Goal: Transaction & Acquisition: Purchase product/service

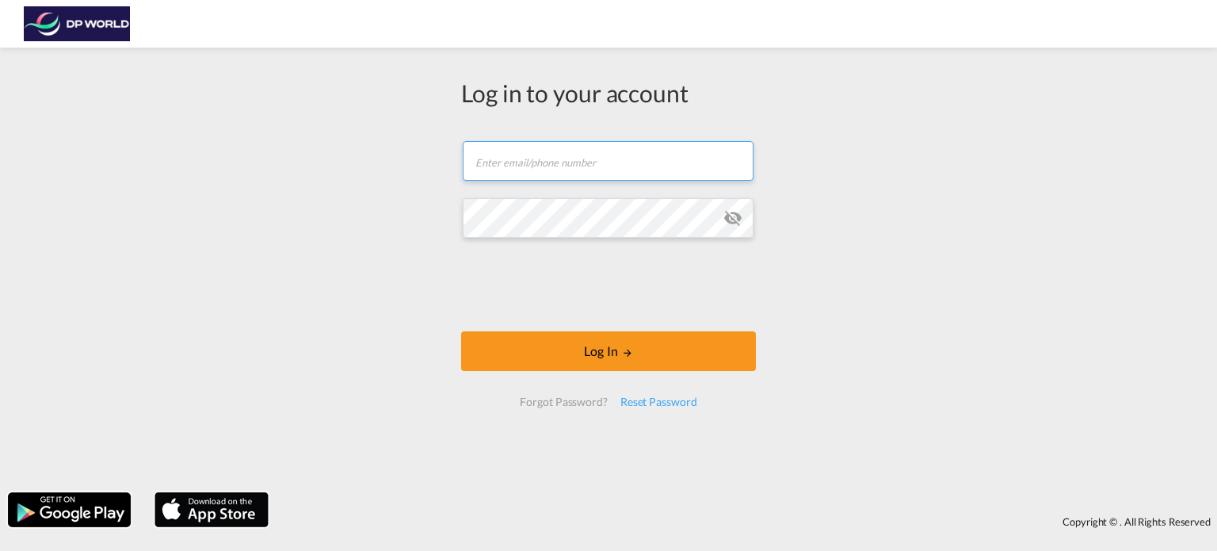
click at [505, 167] on input "text" at bounding box center [608, 161] width 291 height 40
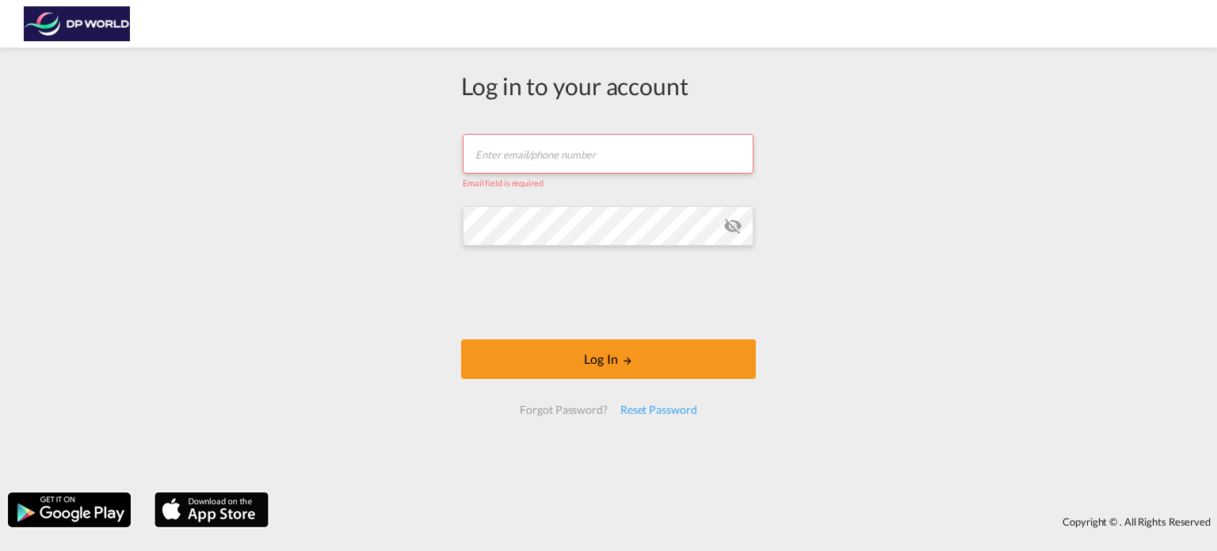
click at [629, 148] on input "text" at bounding box center [608, 154] width 291 height 40
paste input "[PERSON_NAME][EMAIL_ADDRESS][PERSON_NAME][DOMAIN_NAME]"
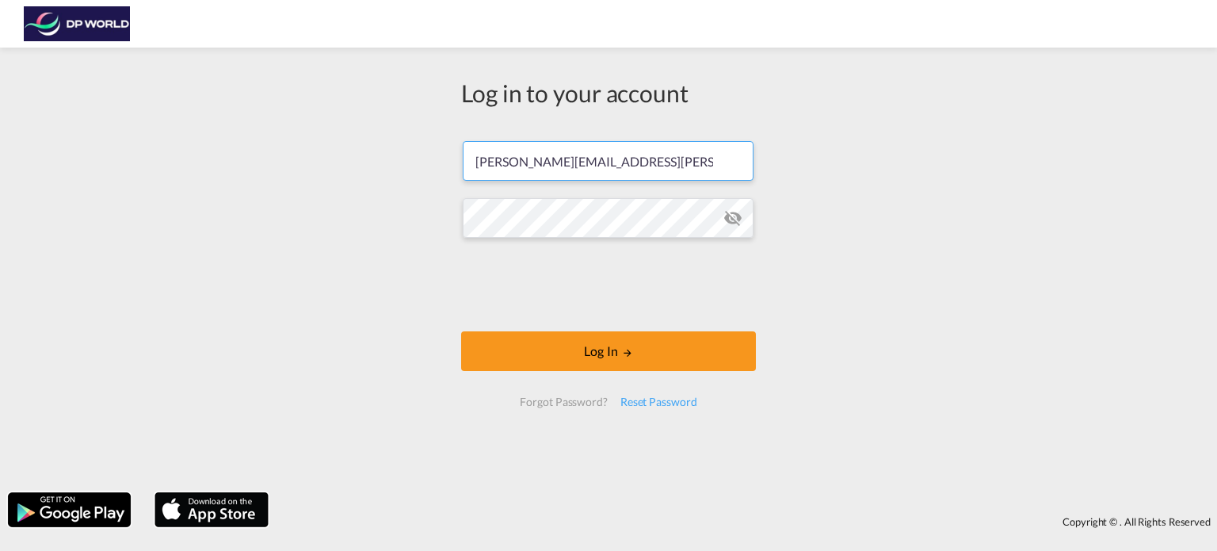
type input "[PERSON_NAME][EMAIL_ADDRESS][PERSON_NAME][DOMAIN_NAME]"
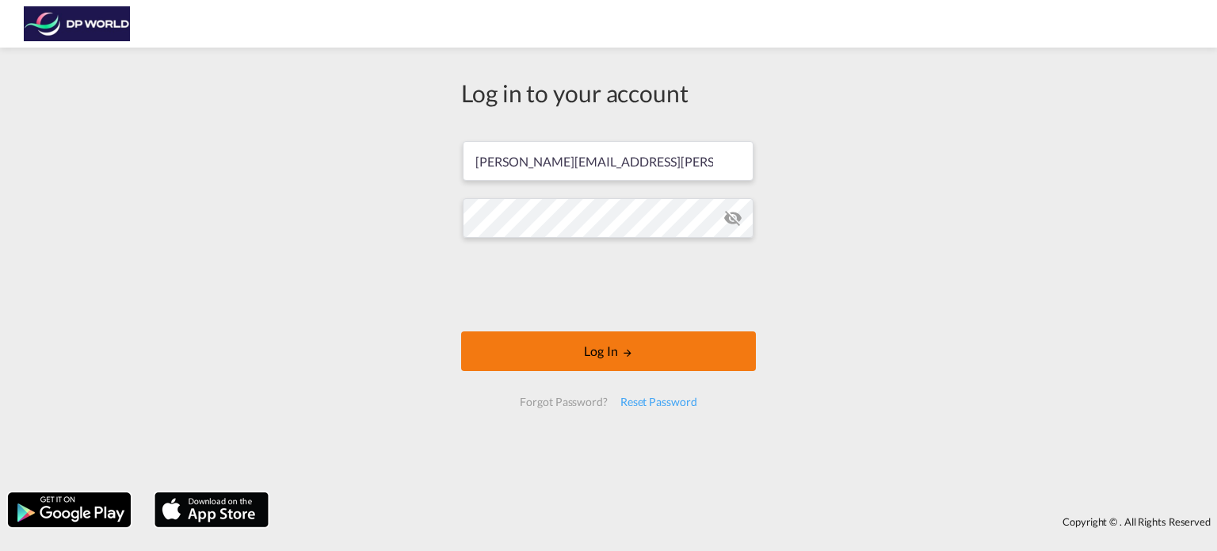
click at [552, 353] on button "Log In" at bounding box center [608, 351] width 295 height 40
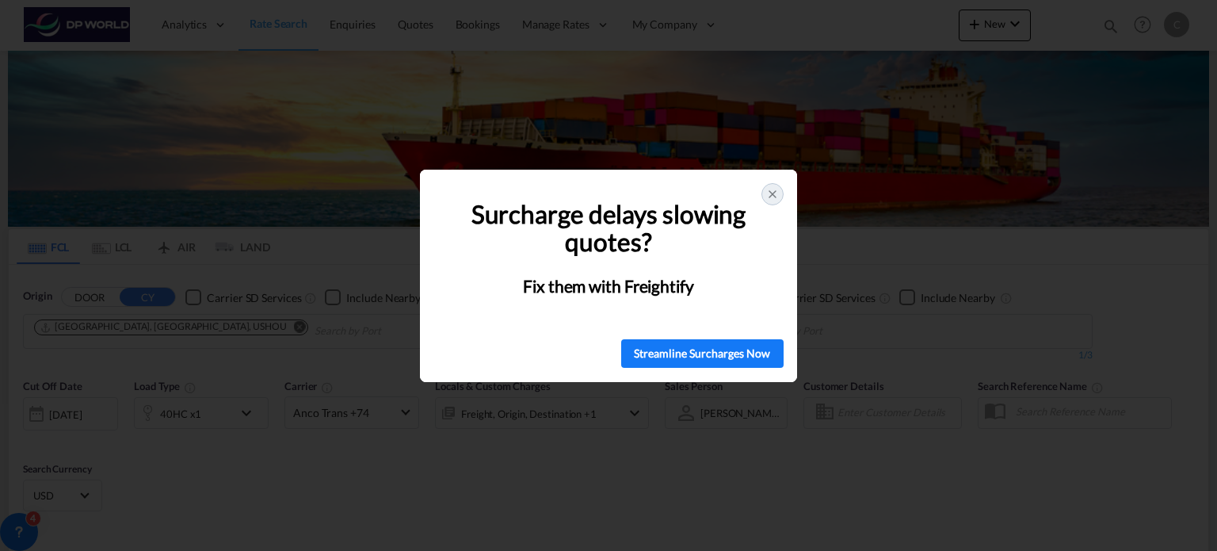
click at [772, 193] on icon at bounding box center [772, 194] width 13 height 13
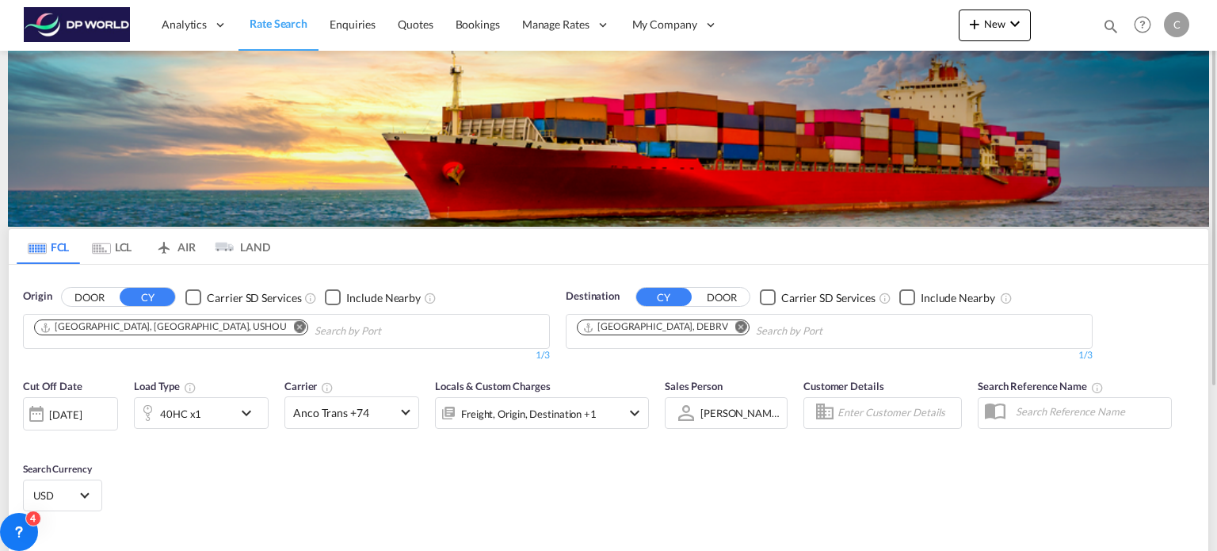
click at [284, 320] on button "Remove" at bounding box center [296, 328] width 24 height 16
click at [725, 323] on button "Remove" at bounding box center [737, 328] width 24 height 16
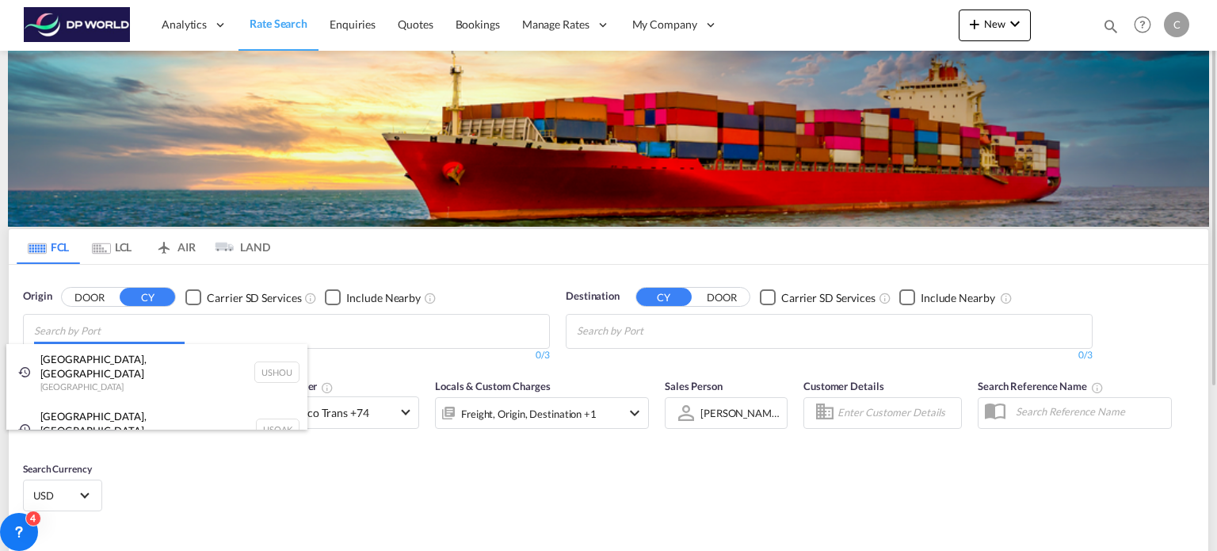
click at [231, 332] on body "Analytics Reports Dashboard Rate Search Enquiries Quotes Bookings" at bounding box center [608, 275] width 1217 height 551
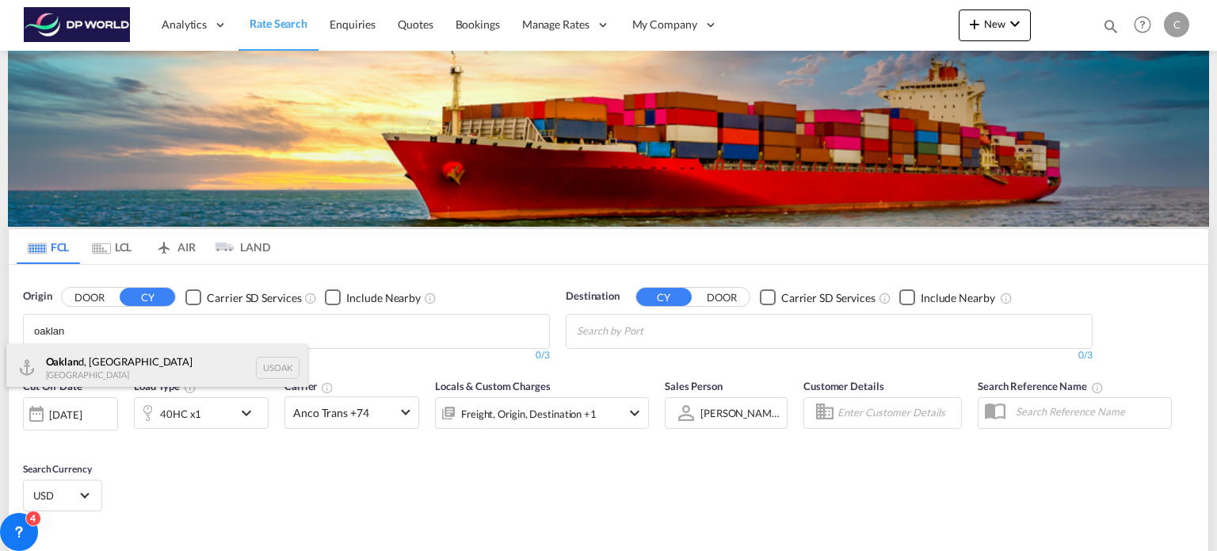
type input "oaklan"
click at [92, 358] on div "Oaklan d, [GEOGRAPHIC_DATA] [GEOGRAPHIC_DATA] USOAK" at bounding box center [156, 368] width 301 height 48
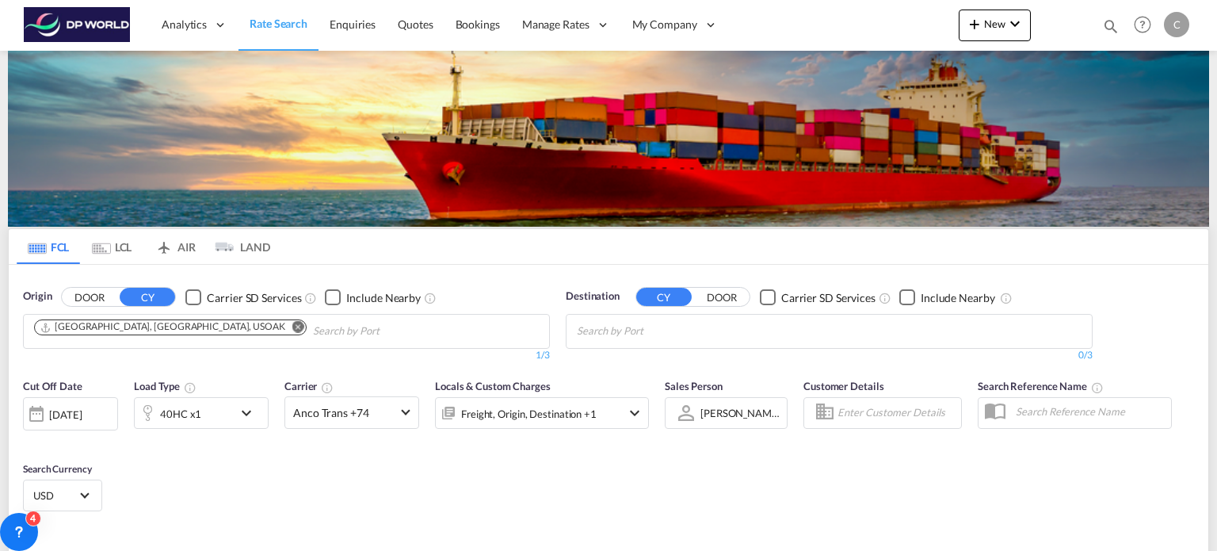
click at [666, 332] on body "Analytics Reports Dashboard Rate Search Enquiries Quotes Bookings" at bounding box center [608, 275] width 1217 height 551
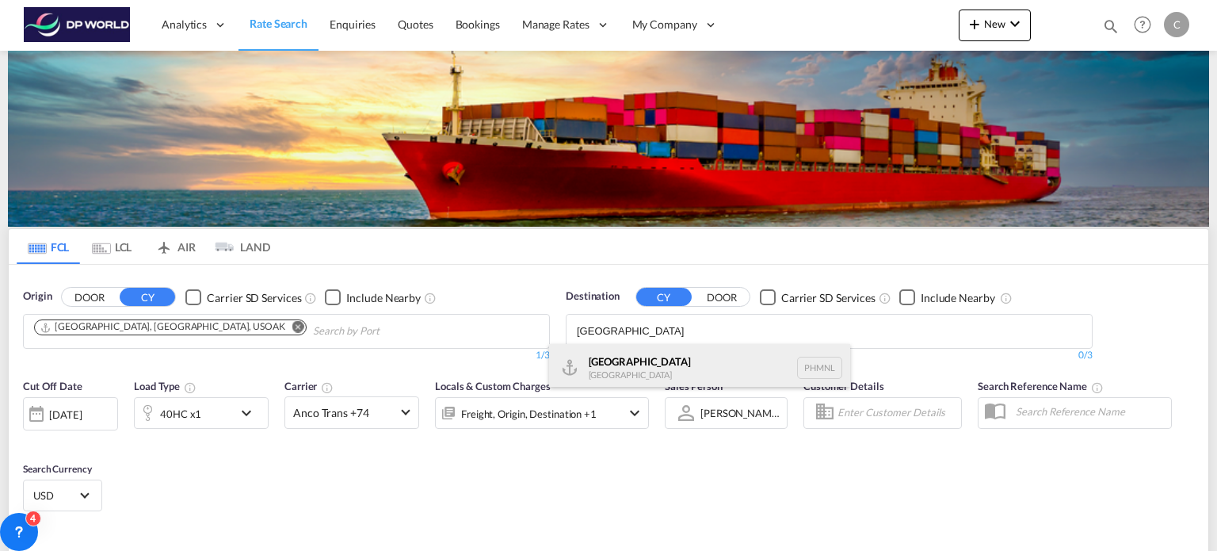
type input "[GEOGRAPHIC_DATA]"
click at [644, 356] on div "[GEOGRAPHIC_DATA] [GEOGRAPHIC_DATA] PHMNL" at bounding box center [699, 368] width 301 height 48
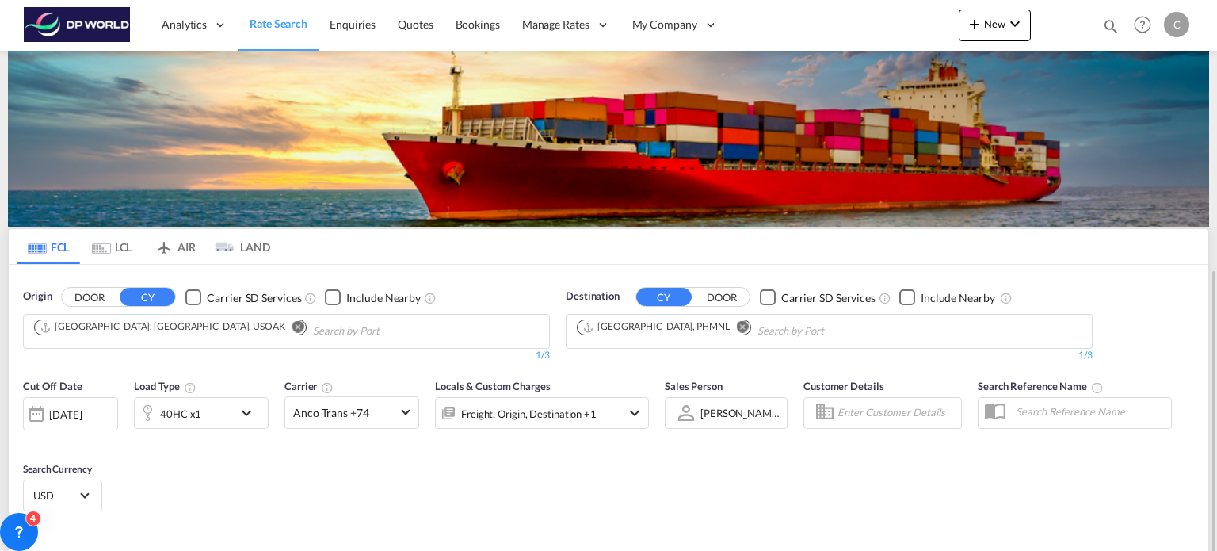
scroll to position [159, 0]
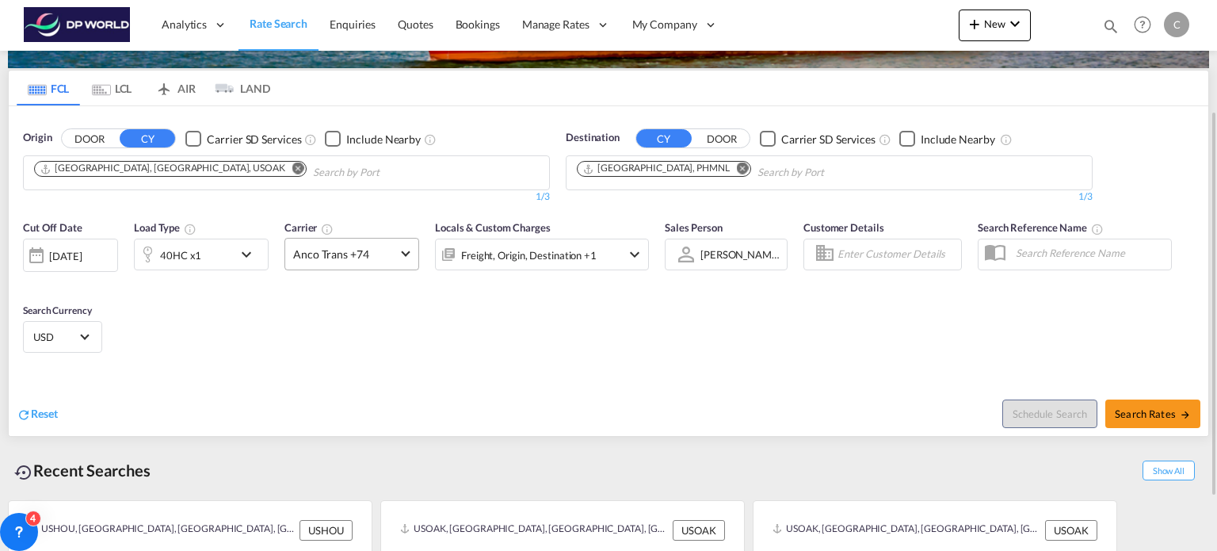
click at [330, 246] on span "Anco Trans +74" at bounding box center [344, 254] width 103 height 16
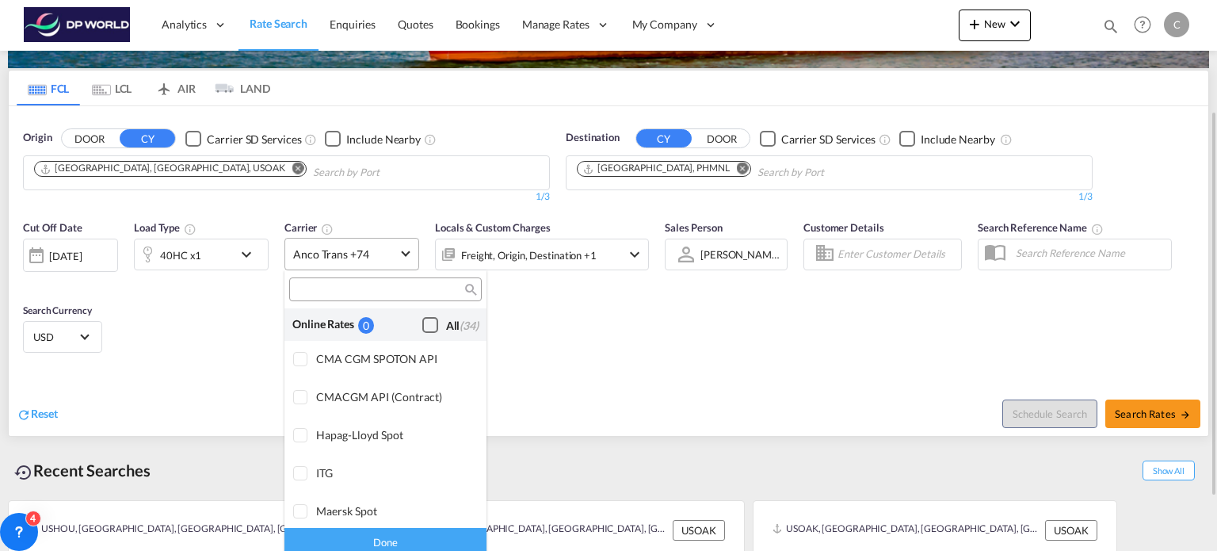
scroll to position [1271, 0]
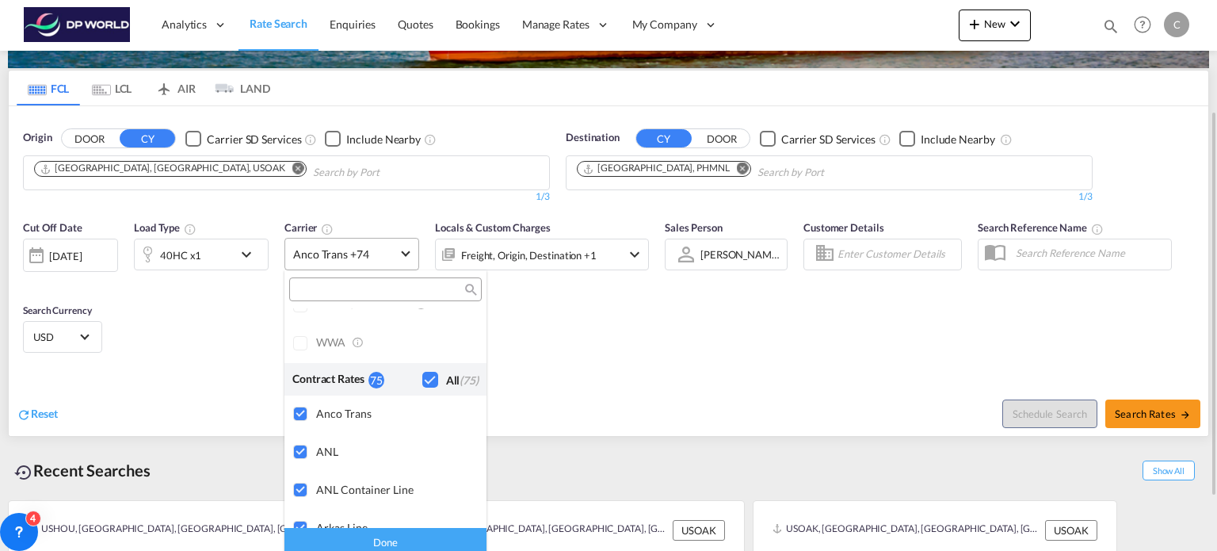
click at [330, 246] on md-backdrop at bounding box center [608, 275] width 1217 height 551
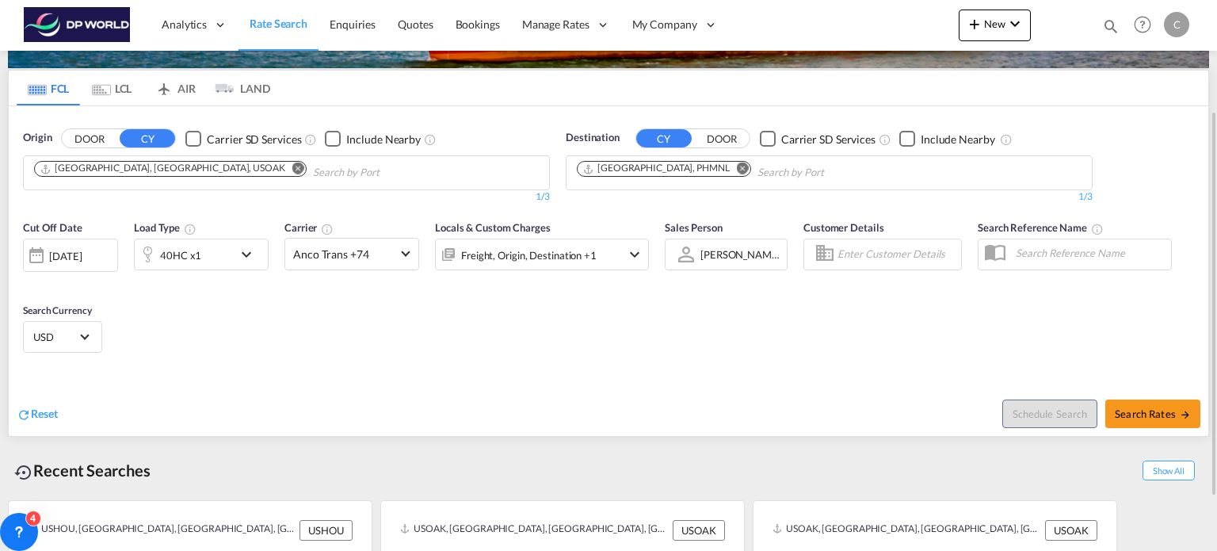
click at [74, 257] on div "[DATE]" at bounding box center [65, 256] width 32 height 14
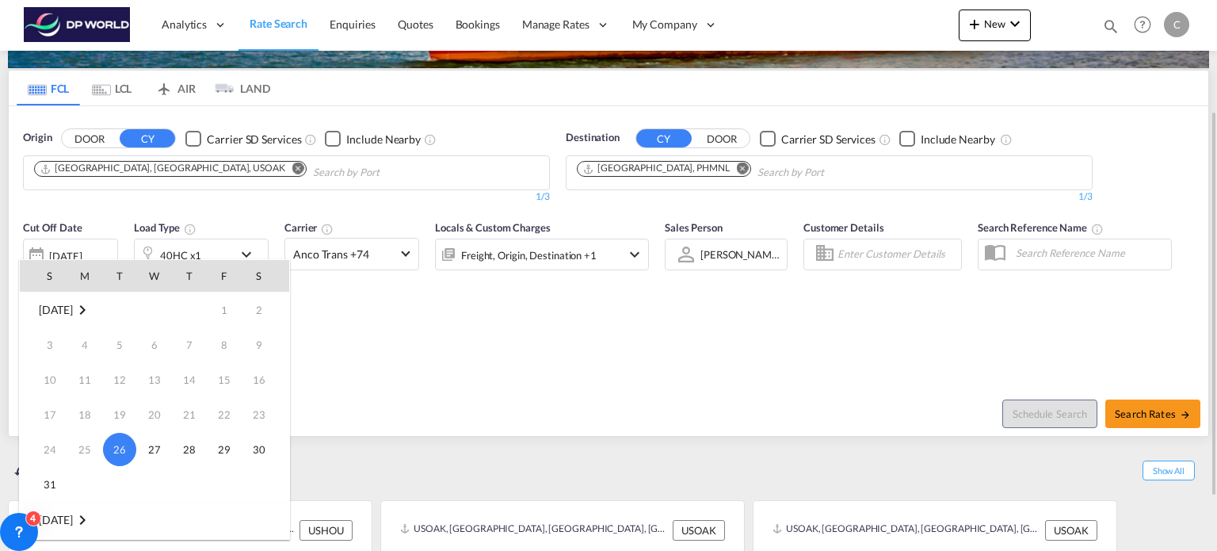
click at [74, 257] on div at bounding box center [608, 275] width 1217 height 551
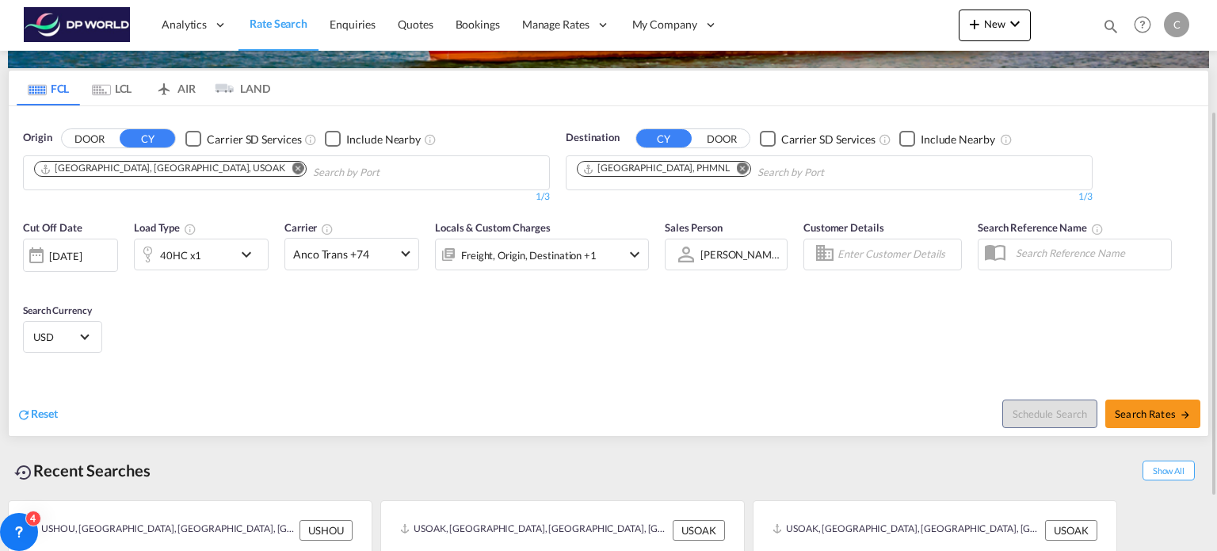
click at [70, 250] on div "[DATE]" at bounding box center [65, 256] width 32 height 14
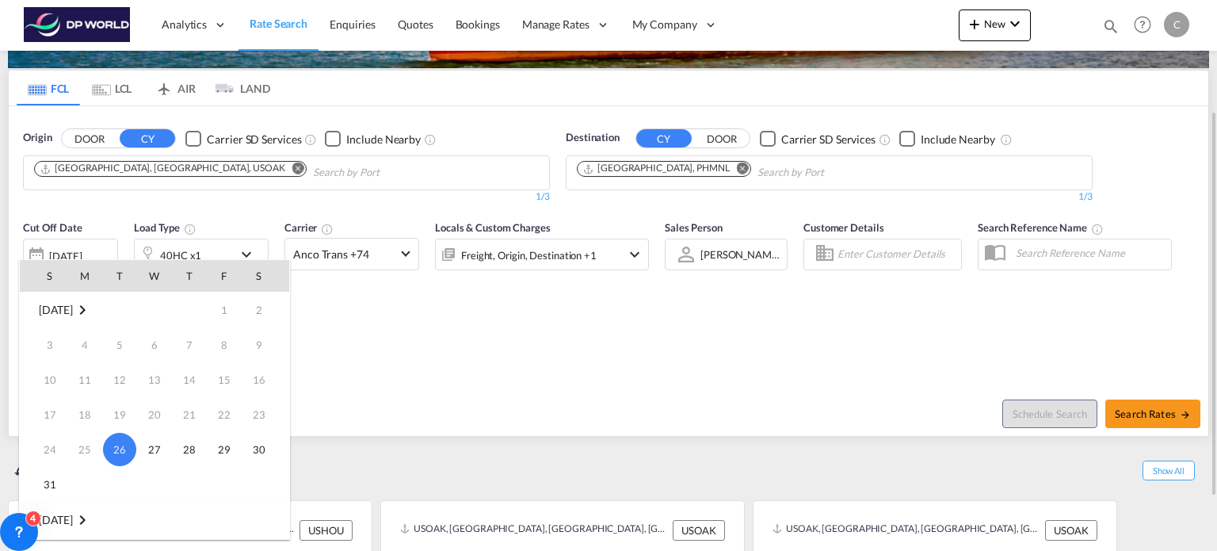
click at [588, 335] on div at bounding box center [608, 275] width 1217 height 551
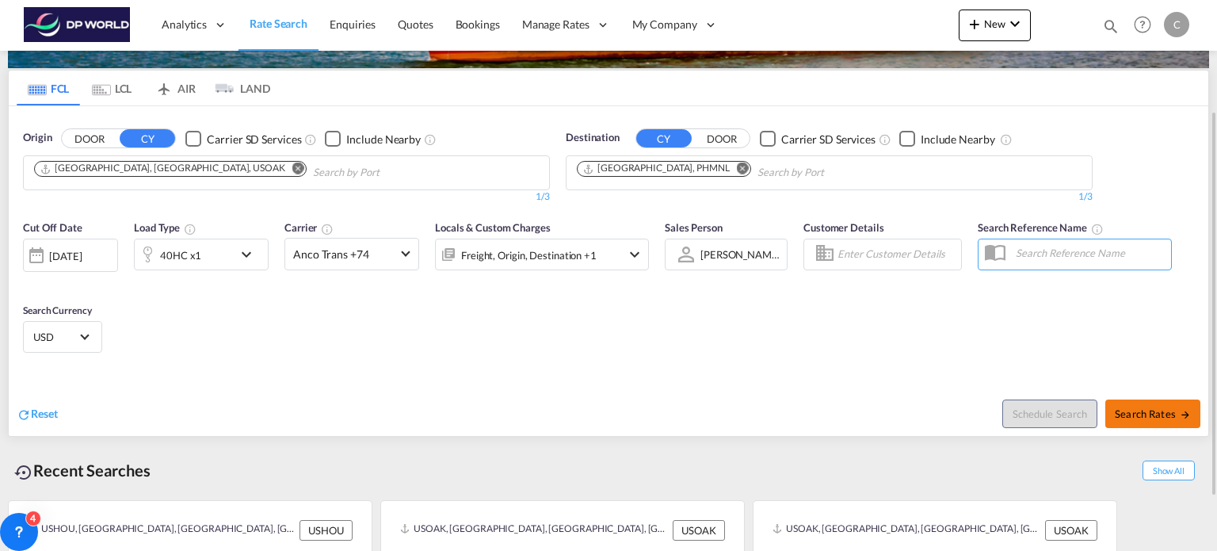
click at [1167, 408] on span "Search Rates" at bounding box center [1153, 413] width 76 height 13
type input "USOAK to PHMNL / [DATE]"
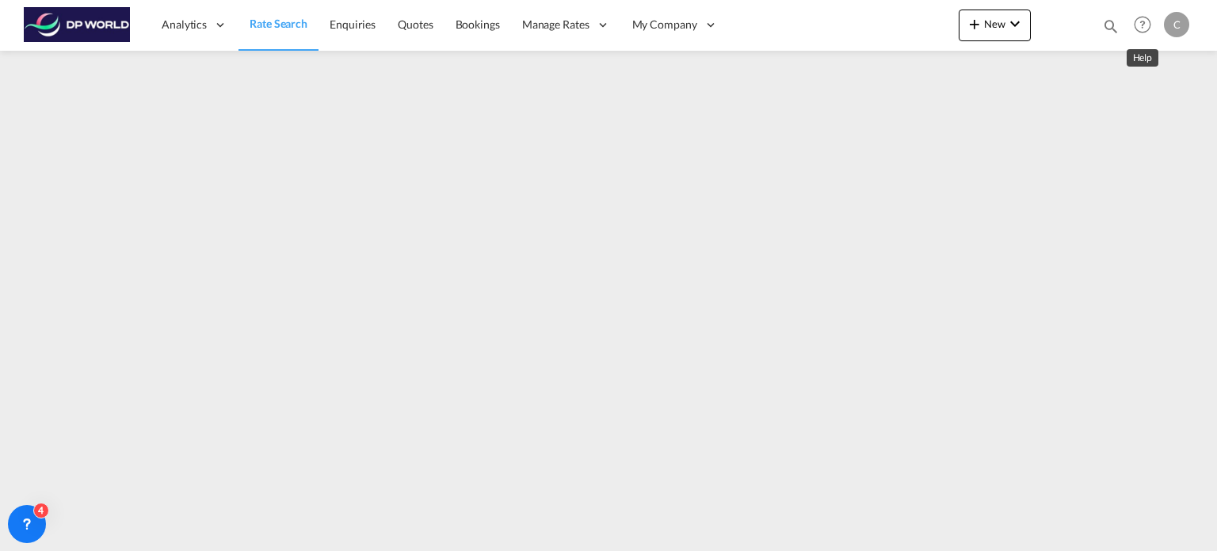
click at [1150, 28] on md-icon "Help" at bounding box center [1142, 24] width 27 height 27
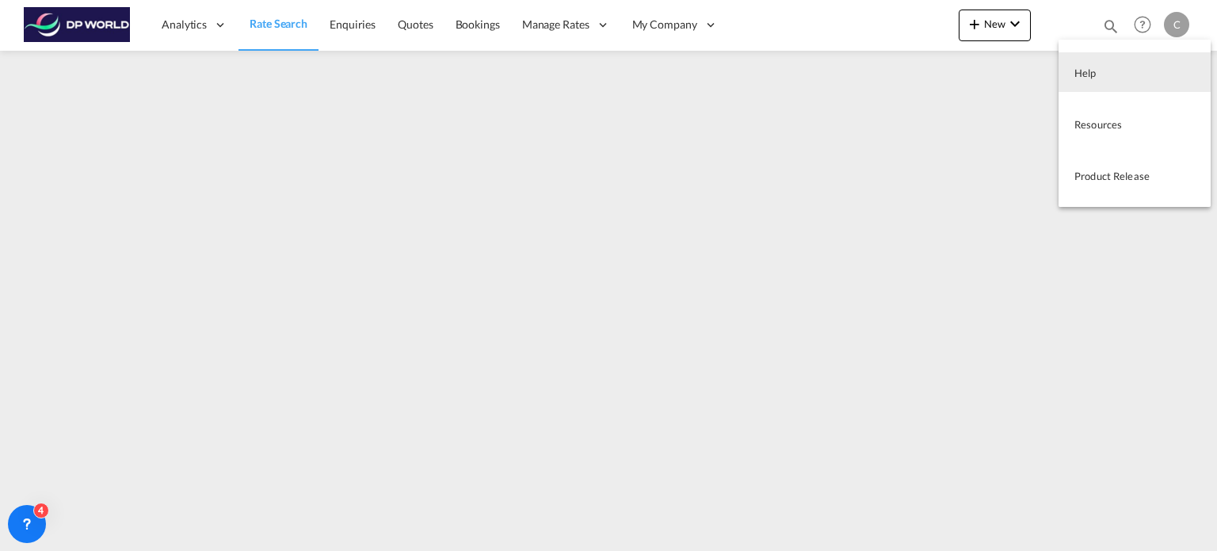
click at [1178, 22] on md-backdrop at bounding box center [608, 275] width 1217 height 551
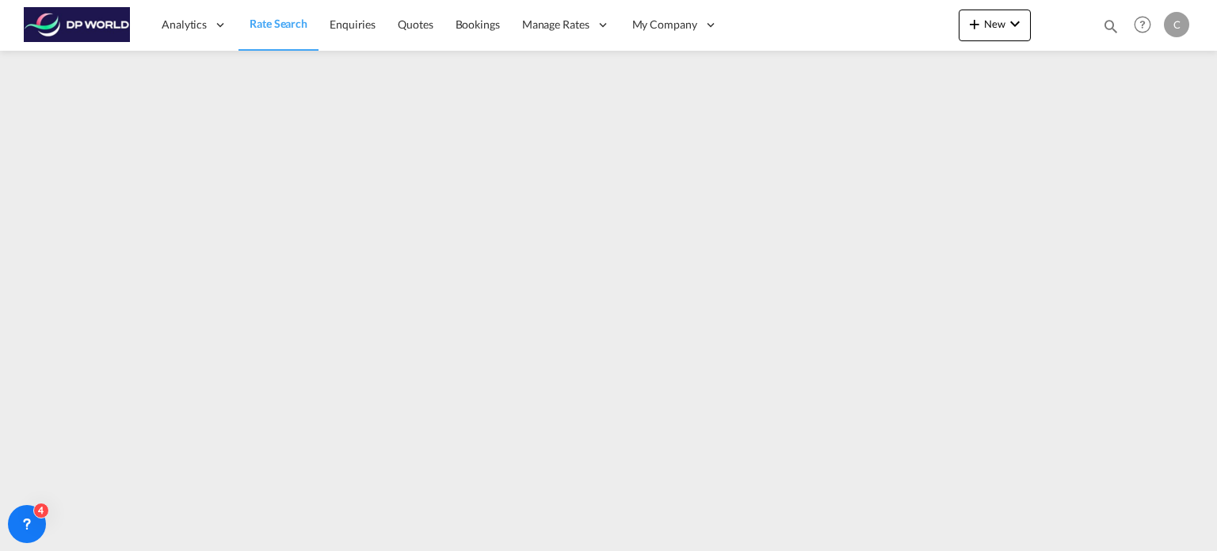
click at [1178, 22] on div "C" at bounding box center [1176, 24] width 25 height 25
click at [1178, 22] on md-backdrop at bounding box center [608, 275] width 1217 height 551
click at [22, 518] on icon at bounding box center [27, 524] width 16 height 16
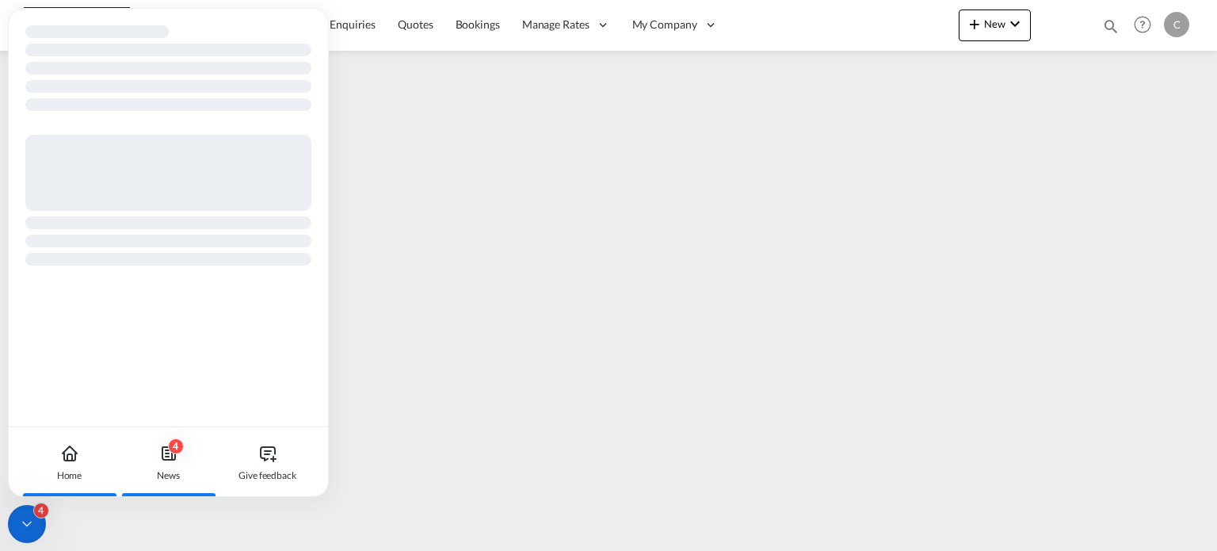
click at [180, 458] on div "4 News" at bounding box center [168, 462] width 88 height 70
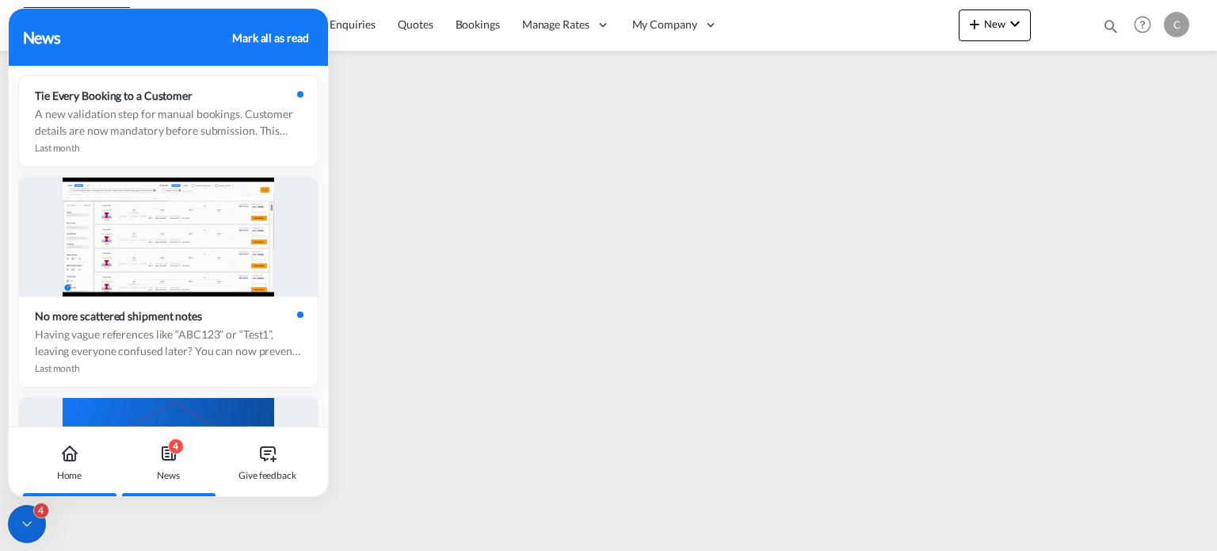
click at [52, 470] on div "Home" at bounding box center [69, 462] width 88 height 70
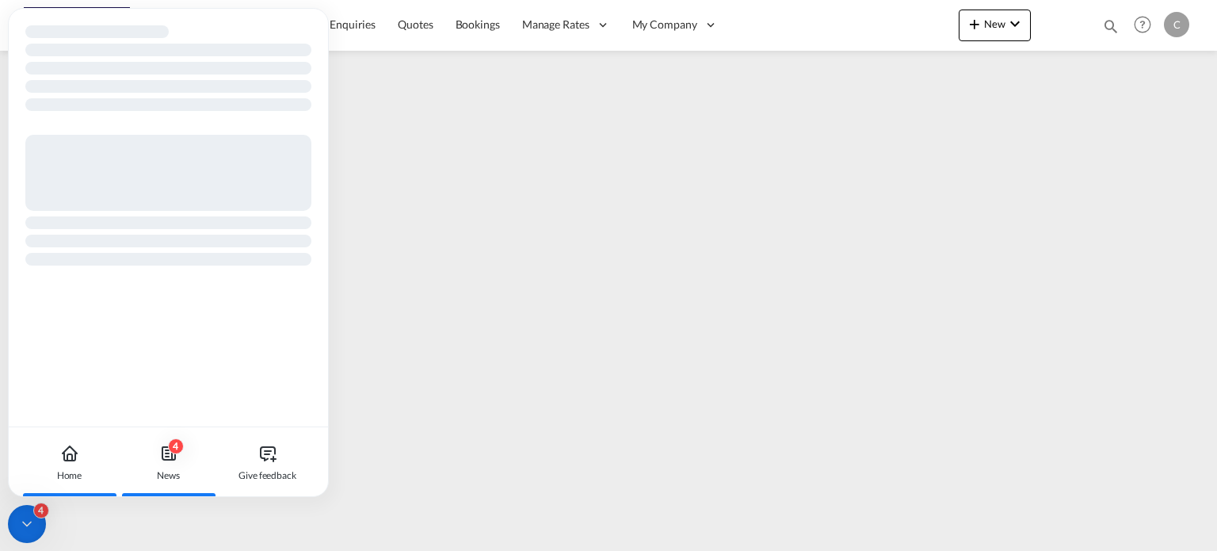
click at [151, 455] on div "4 News" at bounding box center [168, 462] width 88 height 70
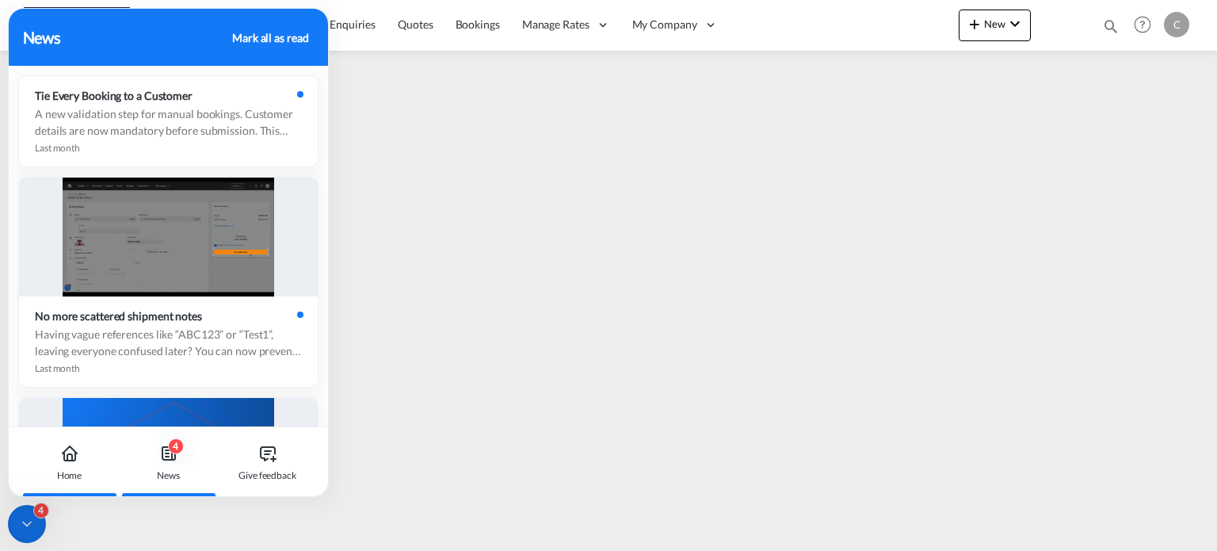
click at [83, 459] on div "Home" at bounding box center [69, 462] width 88 height 70
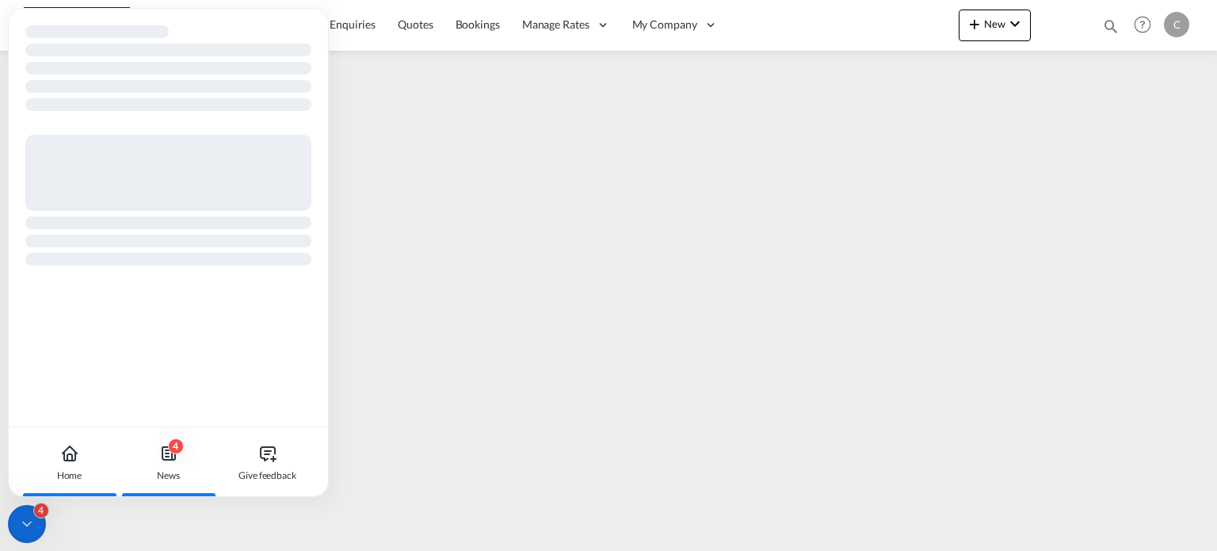
click at [143, 449] on div "4 News" at bounding box center [168, 462] width 88 height 70
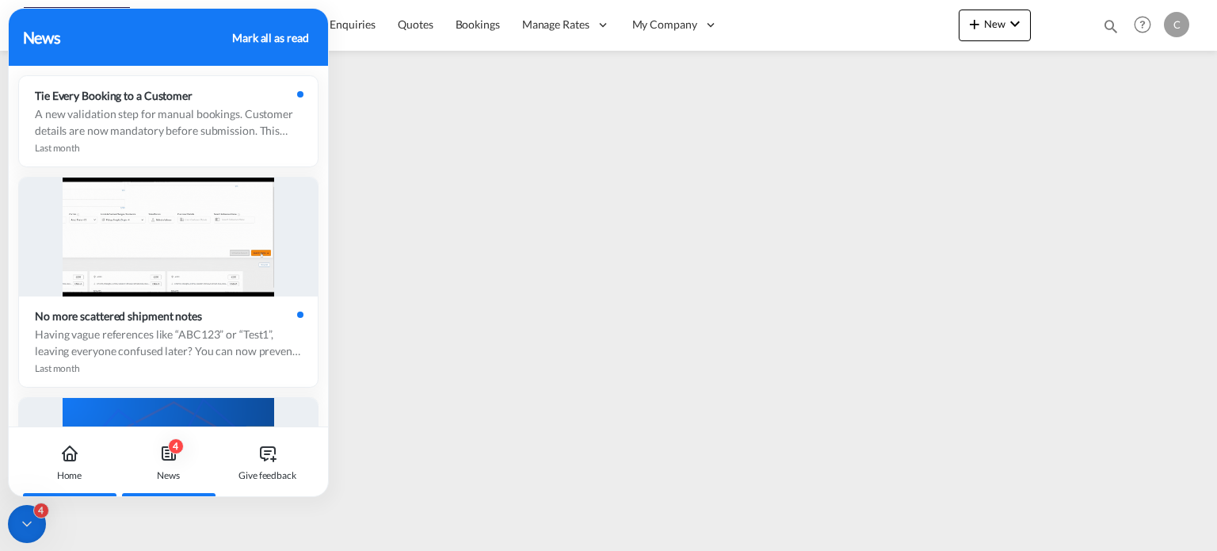
click at [86, 469] on div "Home" at bounding box center [69, 462] width 88 height 70
